Goal: Contribute content: Contribute content

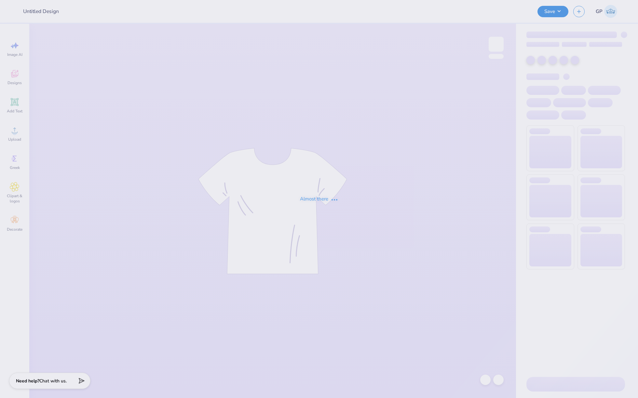
type input "SK Pep Supper"
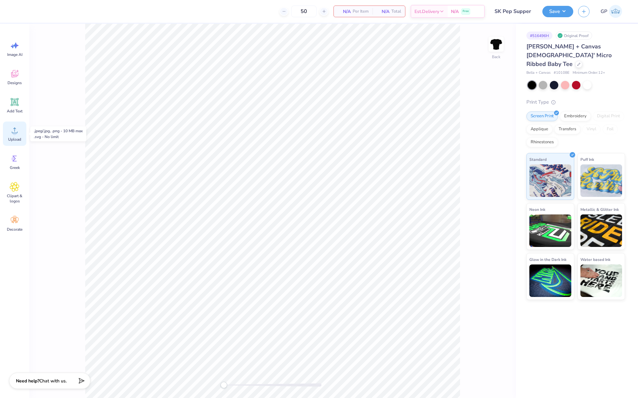
click at [17, 134] on icon at bounding box center [15, 131] width 10 height 10
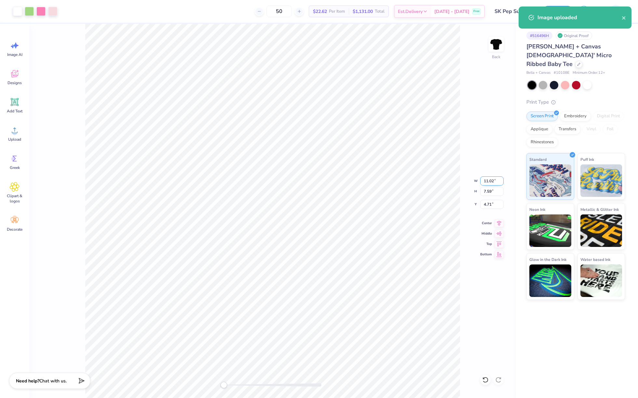
click at [491, 183] on input "11.02" at bounding box center [491, 181] width 23 height 9
type input "7.00"
type input "4.82"
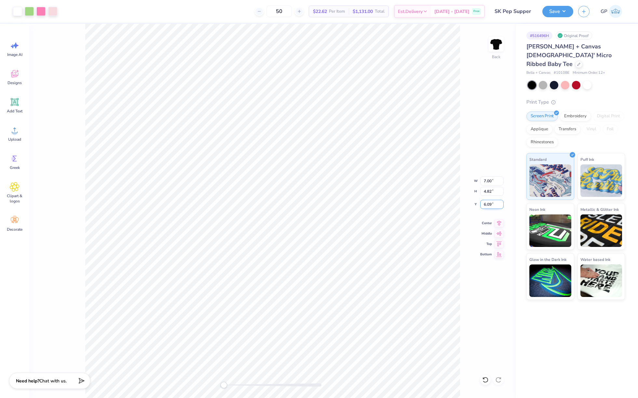
click at [487, 207] on input "6.09" at bounding box center [491, 204] width 23 height 9
type input "1.5"
drag, startPoint x: 489, startPoint y: 206, endPoint x: 473, endPoint y: 206, distance: 16.6
click at [473, 206] on div "Back W 7.00 7.00 " H 4.82 4.82 " Y 1.5 1.5 " Center Middle Top Bottom" at bounding box center [272, 211] width 487 height 375
click at [491, 205] on input "1.50" at bounding box center [491, 204] width 23 height 9
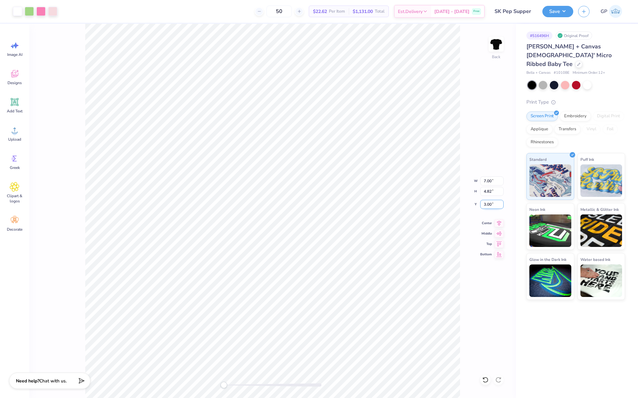
click at [488, 207] on input "3.00" at bounding box center [491, 204] width 23 height 9
type input "1.5"
type input "9.01"
type input "6.21"
drag, startPoint x: 493, startPoint y: 182, endPoint x: 464, endPoint y: 182, distance: 29.6
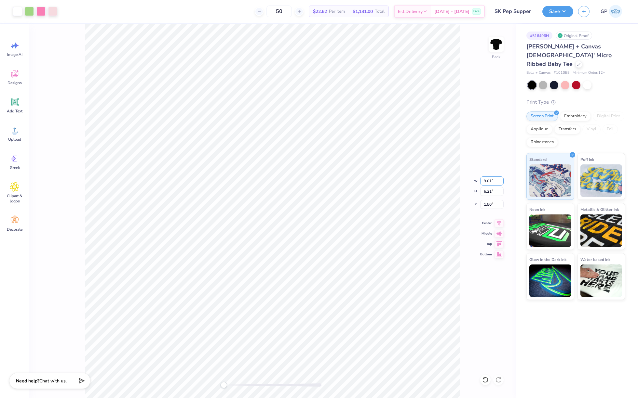
click at [464, 182] on div "Back W 9.01 9.01 " H 6.21 6.21 " Y 1.50 1.50 " Center Middle Top Bottom" at bounding box center [272, 211] width 487 height 375
click at [486, 182] on input "9.01" at bounding box center [491, 181] width 23 height 9
type input "9.00"
type input "6.20"
drag, startPoint x: 487, startPoint y: 205, endPoint x: 490, endPoint y: 206, distance: 3.3
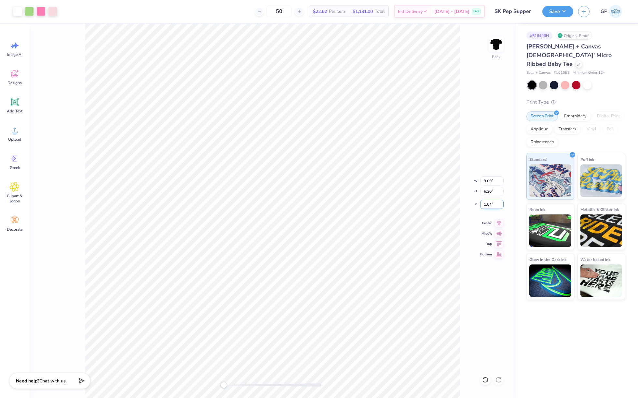
click at [490, 206] on input "1.64" at bounding box center [491, 204] width 23 height 9
type input "1.54"
type input "1.50"
click at [552, 14] on button "Save" at bounding box center [557, 10] width 31 height 11
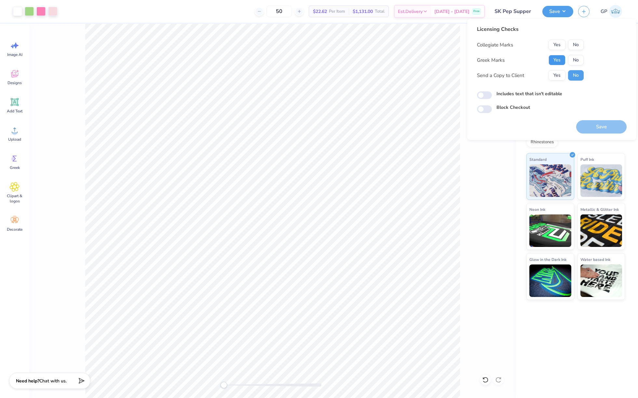
click at [554, 58] on button "Yes" at bounding box center [556, 60] width 17 height 10
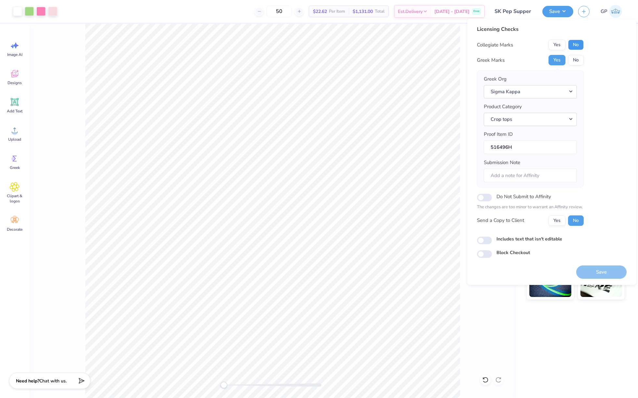
click at [571, 42] on button "No" at bounding box center [576, 45] width 16 height 10
click at [480, 241] on input "Includes text that isn't editable" at bounding box center [484, 241] width 15 height 8
checkbox input "true"
click at [582, 274] on button "Save" at bounding box center [601, 272] width 50 height 13
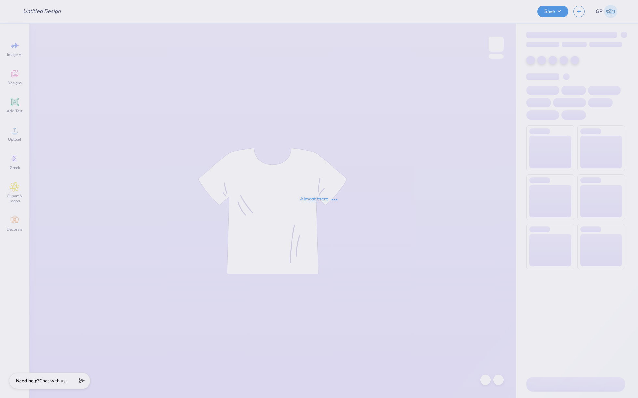
type input "phi delta epsilon tee"
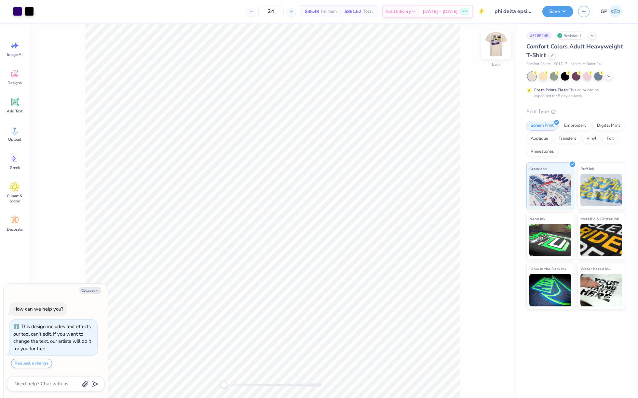
click at [497, 43] on img at bounding box center [496, 44] width 26 height 26
click at [13, 133] on circle at bounding box center [14, 133] width 5 height 5
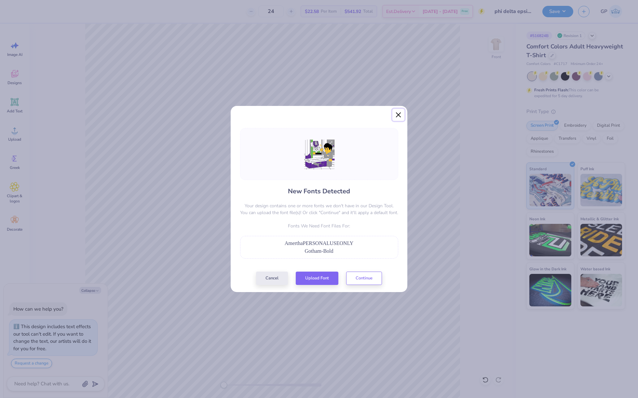
click at [398, 115] on button "Close" at bounding box center [398, 115] width 12 height 12
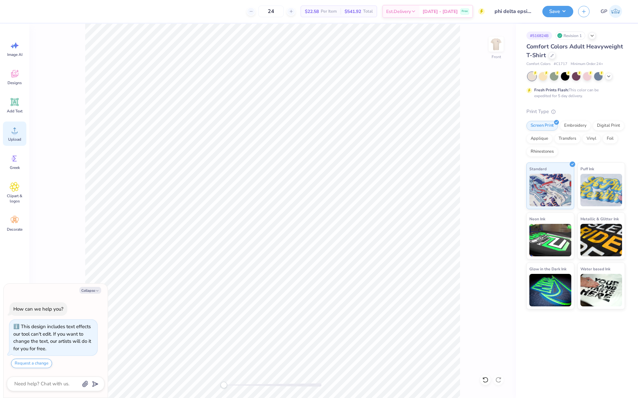
click at [9, 133] on div "Upload" at bounding box center [14, 134] width 23 height 24
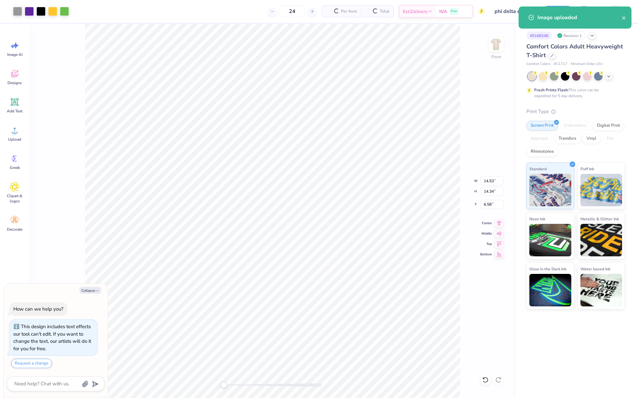
type textarea "x"
click at [491, 182] on input "14.53" at bounding box center [491, 181] width 23 height 9
type input "12.5"
type textarea "x"
type input "12.50"
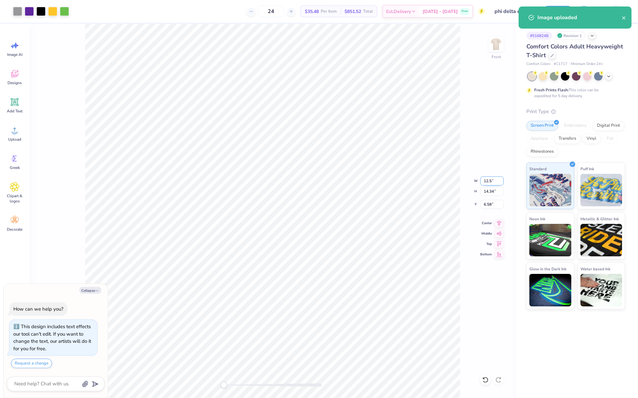
type input "12.34"
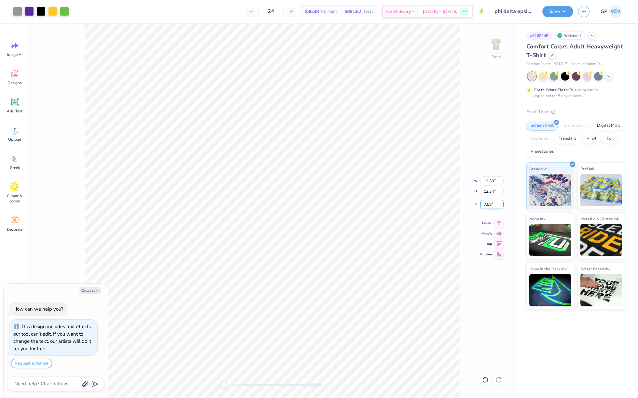
click at [491, 206] on input "7.58" at bounding box center [491, 204] width 23 height 9
type input "3"
click at [548, 13] on button "Save" at bounding box center [557, 10] width 31 height 11
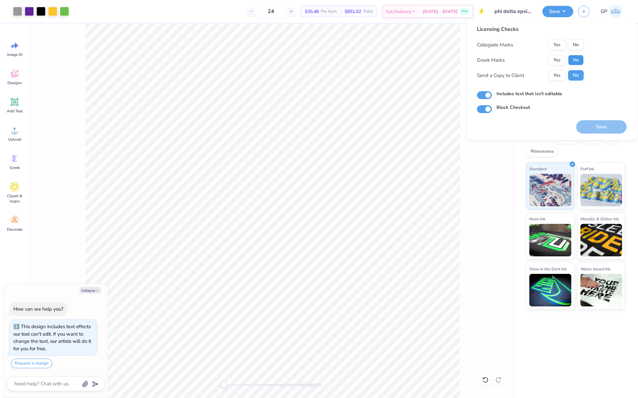
click at [571, 61] on button "No" at bounding box center [576, 60] width 16 height 10
click at [574, 47] on button "No" at bounding box center [576, 45] width 16 height 10
click at [556, 59] on button "Yes" at bounding box center [556, 60] width 17 height 10
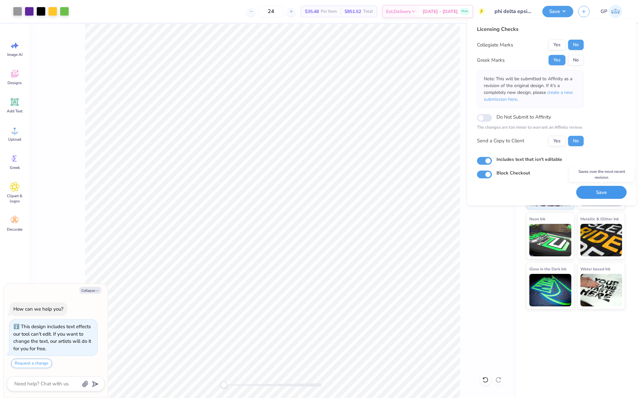
click at [595, 189] on button "Save" at bounding box center [601, 192] width 50 height 13
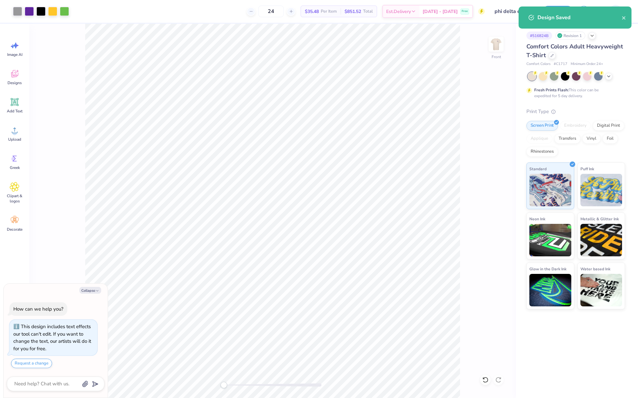
type textarea "x"
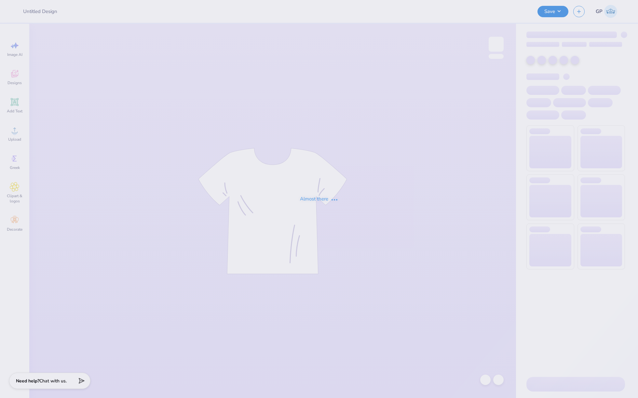
type input "Parents' tailgate 2025"
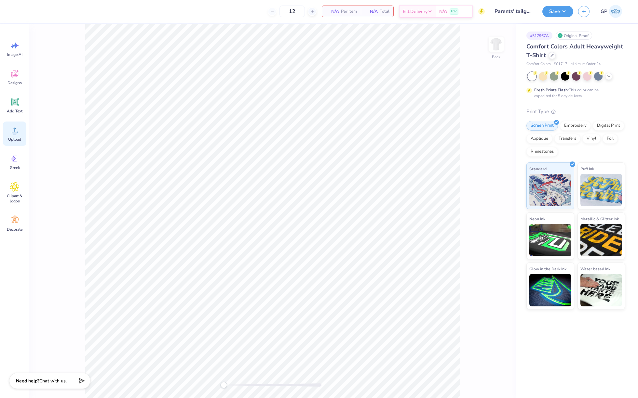
click at [13, 130] on icon at bounding box center [15, 131] width 10 height 10
click at [488, 181] on input "14.17" at bounding box center [491, 181] width 23 height 9
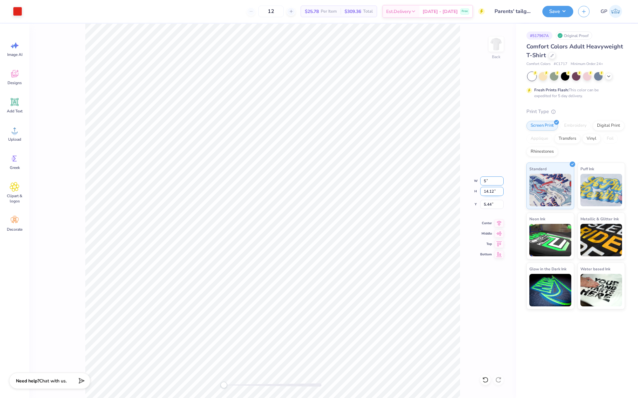
type input "5.00"
type input "4.98"
type input "10.01"
click at [492, 184] on input "5.00" at bounding box center [491, 181] width 23 height 9
type input "6.00"
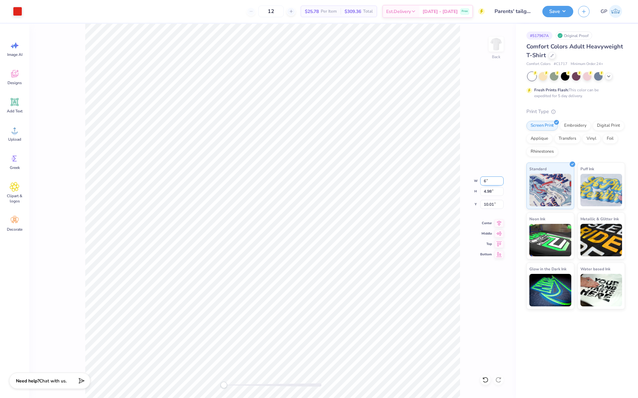
type input "5.98"
click at [493, 204] on input "9.51" at bounding box center [491, 204] width 23 height 9
type input "3"
click at [491, 52] on img at bounding box center [496, 44] width 26 height 26
click at [13, 128] on icon at bounding box center [15, 131] width 10 height 10
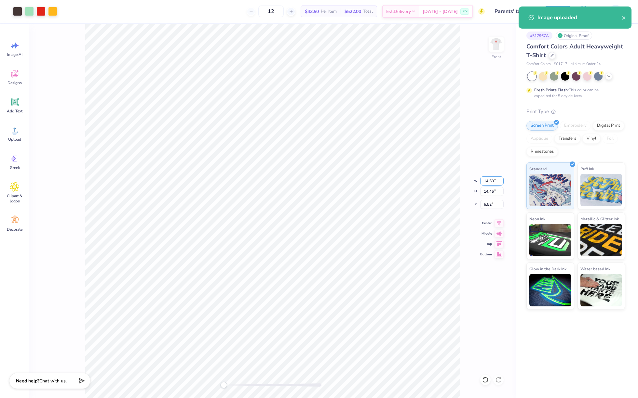
click at [487, 181] on input "14.53" at bounding box center [491, 181] width 23 height 9
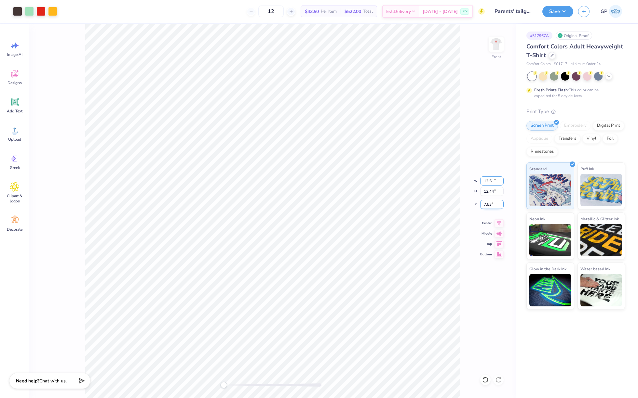
type input "12.50"
type input "12.44"
click at [494, 206] on input "7.53" at bounding box center [491, 204] width 23 height 9
type input "3"
click at [548, 13] on button "Save" at bounding box center [557, 10] width 31 height 11
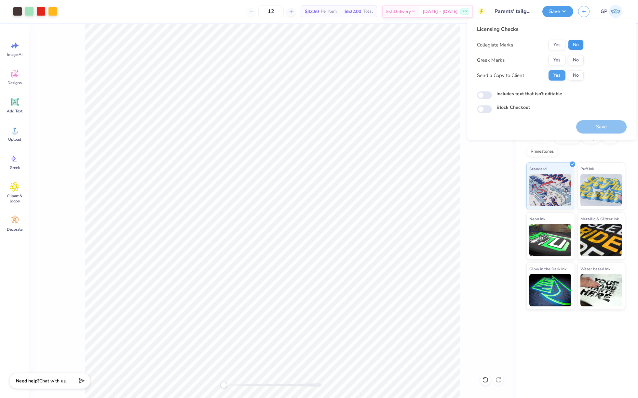
click at [572, 46] on button "No" at bounding box center [576, 45] width 16 height 10
click at [574, 62] on button "No" at bounding box center [576, 60] width 16 height 10
click at [596, 127] on button "Save" at bounding box center [601, 126] width 50 height 13
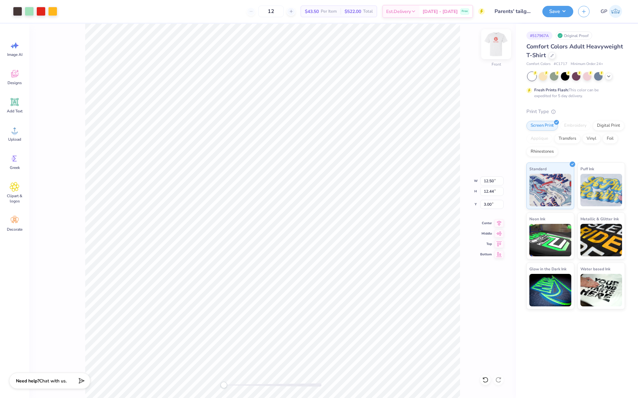
click at [496, 42] on img at bounding box center [496, 44] width 26 height 26
type input "12.30"
type input "12.24"
type input "0.65"
